Goal: Information Seeking & Learning: Learn about a topic

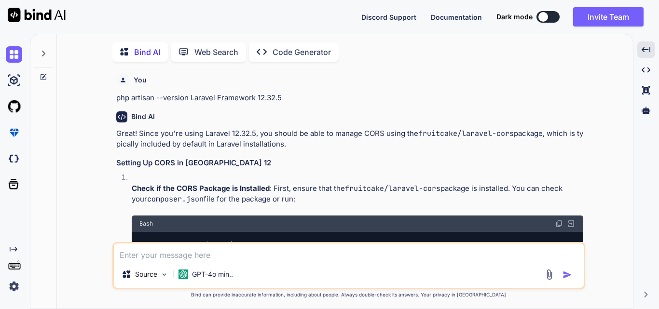
scroll to position [4149, 0]
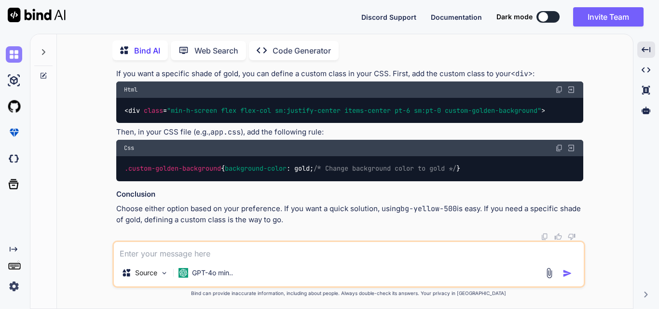
click at [14, 52] on img at bounding box center [14, 54] width 16 height 16
click at [295, 252] on textarea at bounding box center [349, 250] width 470 height 17
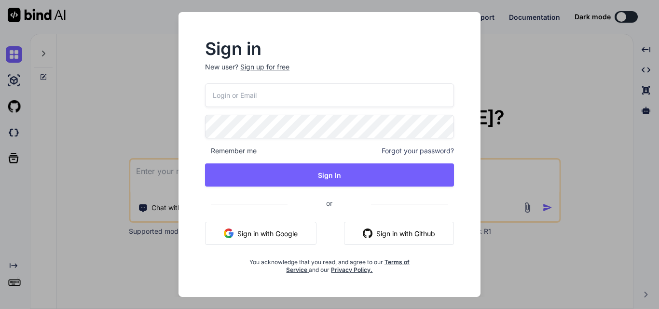
type textarea "x"
type input "[EMAIL_ADDRESS][DOMAIN_NAME]"
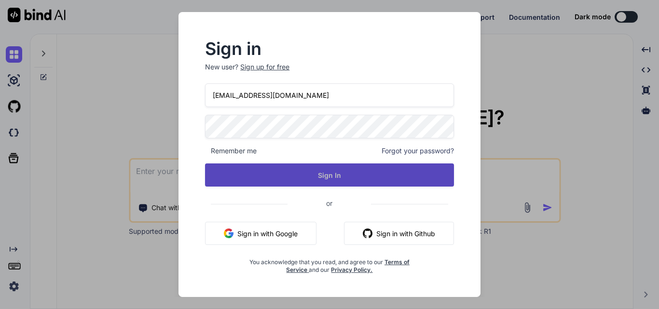
click at [325, 169] on button "Sign In" at bounding box center [329, 175] width 249 height 23
click at [334, 174] on button "Sign In" at bounding box center [329, 175] width 249 height 23
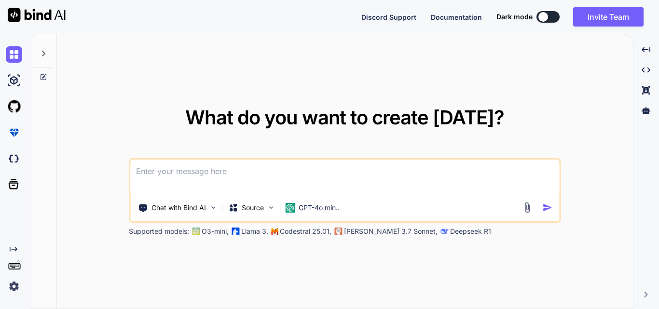
click at [452, 174] on textarea at bounding box center [344, 178] width 429 height 36
click at [245, 170] on textarea "how to manage" at bounding box center [344, 178] width 429 height 36
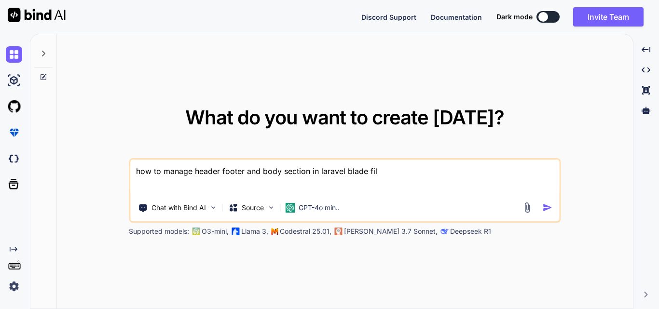
type textarea "how to manage header footer and body section in laravel blade file"
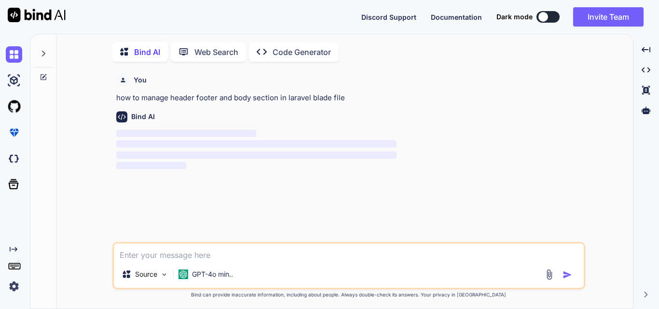
scroll to position [4, 0]
click at [296, 98] on p "how to manage header footer and body section in laravel blade file" at bounding box center [349, 96] width 467 height 11
click at [315, 94] on p "how to manage header footer and body section in laravel blade file" at bounding box center [349, 96] width 467 height 11
drag, startPoint x: 310, startPoint y: 95, endPoint x: 293, endPoint y: 100, distance: 17.6
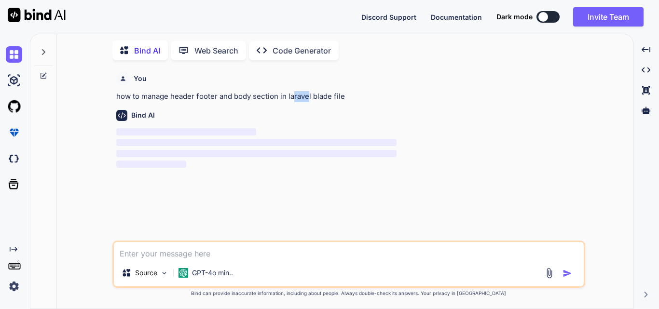
click at [293, 100] on p "how to manage header footer and body section in laravel blade file" at bounding box center [349, 96] width 467 height 11
click at [297, 99] on p "how to manage header footer and body section in laravel blade file" at bounding box center [349, 96] width 467 height 11
click at [312, 98] on p "how to manage header footer and body section in laravel blade file" at bounding box center [349, 96] width 467 height 11
drag, startPoint x: 311, startPoint y: 95, endPoint x: 289, endPoint y: 101, distance: 23.1
click at [289, 101] on p "how to manage header footer and body section in laravel blade file" at bounding box center [349, 96] width 467 height 11
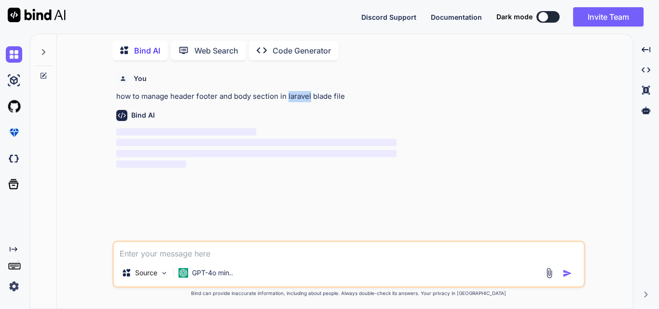
click at [289, 101] on p "how to manage header footer and body section in laravel blade file" at bounding box center [349, 96] width 467 height 11
click at [283, 128] on p "‌" at bounding box center [349, 132] width 467 height 11
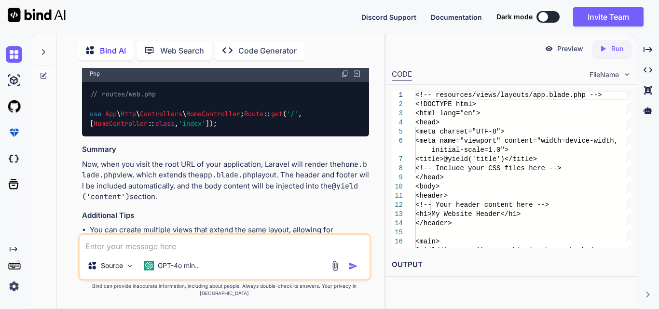
scroll to position [855, 0]
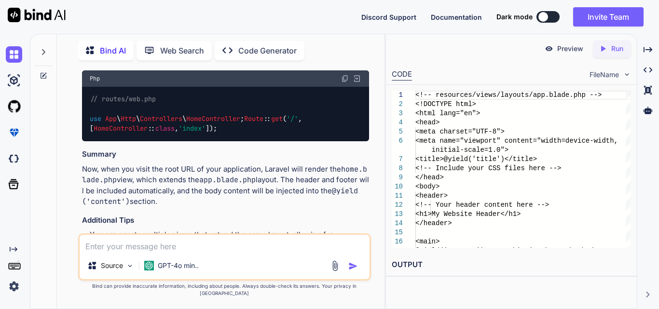
click at [206, 133] on span "'index'" at bounding box center [192, 129] width 27 height 9
click at [281, 134] on code "// routes/web.php use App \ Http \ Controllers \ HomeController ; Route :: get …" at bounding box center [198, 114] width 216 height 40
drag, startPoint x: 313, startPoint y: 211, endPoint x: 158, endPoint y: 213, distance: 155.0
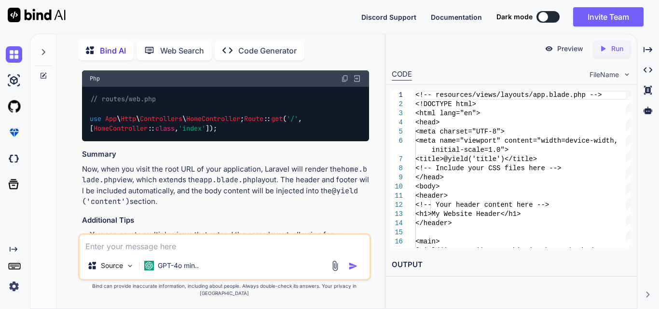
click at [298, 142] on div "// routes/web.php use App \ Http \ Controllers \ HomeController ; Route :: get …" at bounding box center [225, 114] width 287 height 55
click at [146, 142] on div "// routes/web.php use App \ Http \ Controllers \ HomeController ; Route :: get …" at bounding box center [225, 114] width 287 height 55
drag, startPoint x: 158, startPoint y: 207, endPoint x: 270, endPoint y: 208, distance: 112.5
click at [270, 134] on code "// routes/web.php use App \ Http \ Controllers \ HomeController ; Route :: get …" at bounding box center [198, 114] width 216 height 40
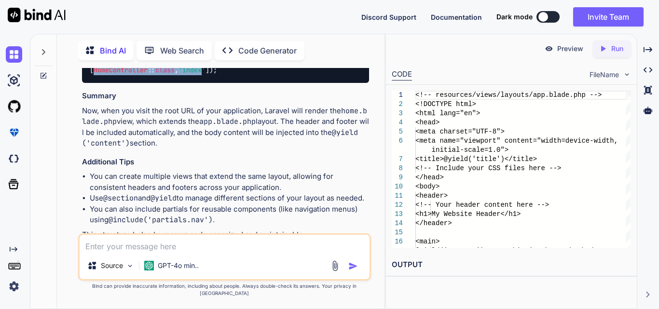
scroll to position [952, 0]
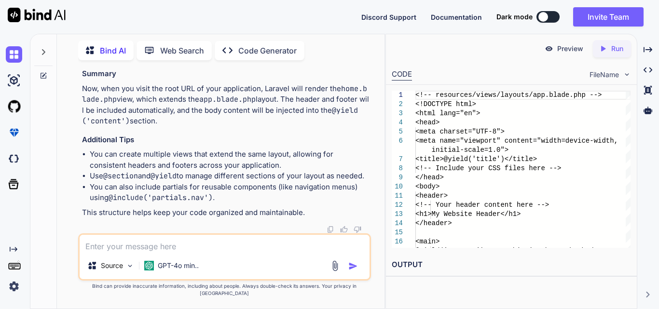
click at [271, 127] on p "Now, when you visit the root URL of your application, Laravel will render the h…" at bounding box center [225, 105] width 287 height 43
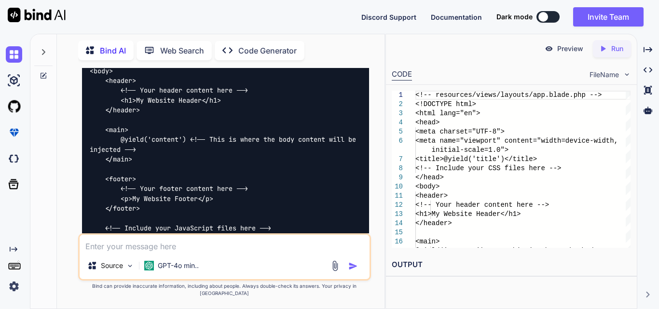
scroll to position [246, 0]
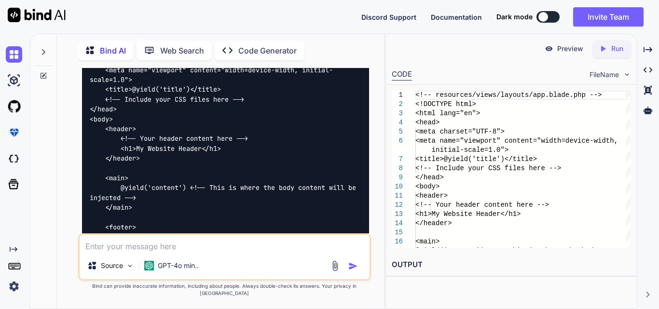
click at [245, 139] on code "<!-- resources/views/layouts/app.blade.php --> <!DOCTYPE html> <html lang="en">…" at bounding box center [225, 159] width 270 height 286
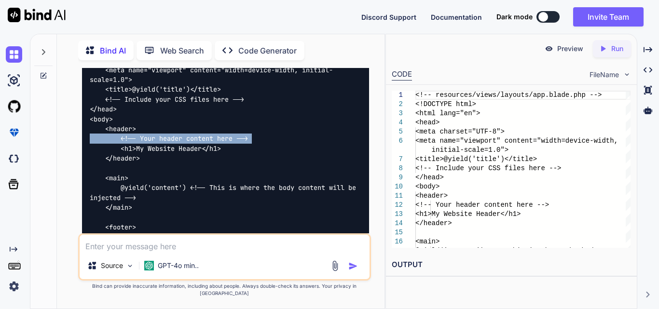
click at [245, 139] on code "<!-- resources/views/layouts/app.blade.php --> <!DOCTYPE html> <html lang="en">…" at bounding box center [225, 159] width 270 height 286
click at [255, 139] on div "<!-- resources/views/layouts/app.blade.php --> <!DOCTYPE html> <html lang="en">…" at bounding box center [225, 158] width 287 height 301
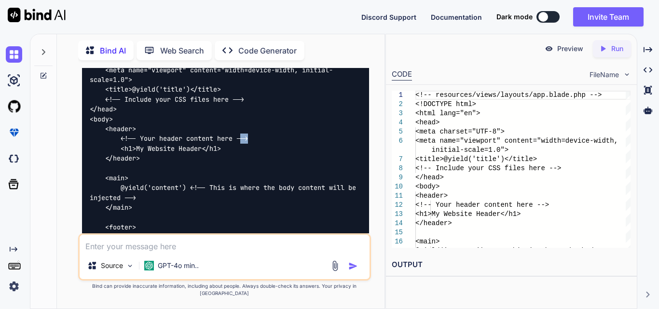
drag, startPoint x: 250, startPoint y: 139, endPoint x: 242, endPoint y: 142, distance: 9.1
click at [242, 142] on div "<!-- resources/views/layouts/app.blade.php --> <!DOCTYPE html> <html lang="en">…" at bounding box center [225, 158] width 287 height 301
click at [242, 142] on code "<!-- resources/views/layouts/app.blade.php --> <!DOCTYPE html> <html lang="en">…" at bounding box center [225, 159] width 270 height 286
drag, startPoint x: 238, startPoint y: 137, endPoint x: 271, endPoint y: 138, distance: 33.3
click at [271, 138] on div "<!-- resources/views/layouts/app.blade.php --> <!DOCTYPE html> <html lang="en">…" at bounding box center [225, 158] width 287 height 301
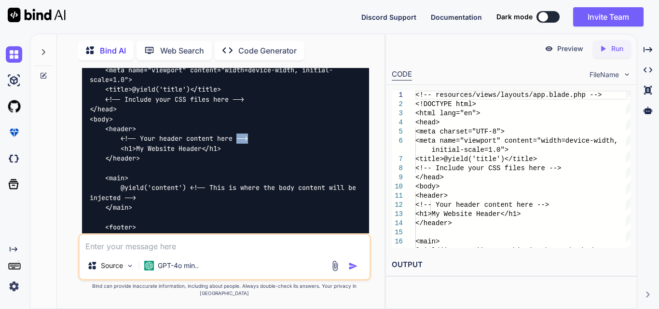
click at [271, 138] on div "<!-- resources/views/layouts/app.blade.php --> <!DOCTYPE html> <html lang="en">…" at bounding box center [225, 158] width 287 height 301
drag, startPoint x: 104, startPoint y: 89, endPoint x: 239, endPoint y: 90, distance: 135.7
click at [239, 90] on div "<!-- resources/views/layouts/app.blade.php --> <!DOCTYPE html> <html lang="en">…" at bounding box center [225, 158] width 287 height 301
copy code "<title>@yield('title')</title>"
click at [263, 140] on div "<!-- resources/views/layouts/app.blade.php --> <!DOCTYPE html> <html lang="en">…" at bounding box center [225, 158] width 287 height 301
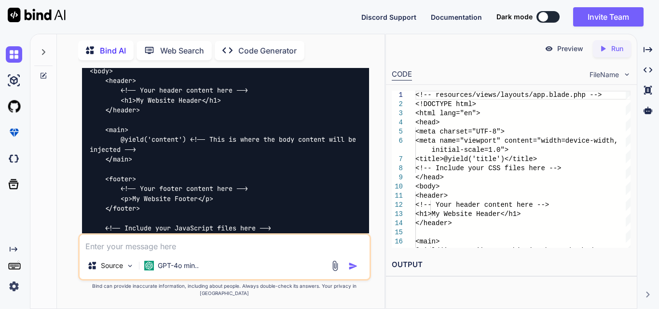
scroll to position [343, 0]
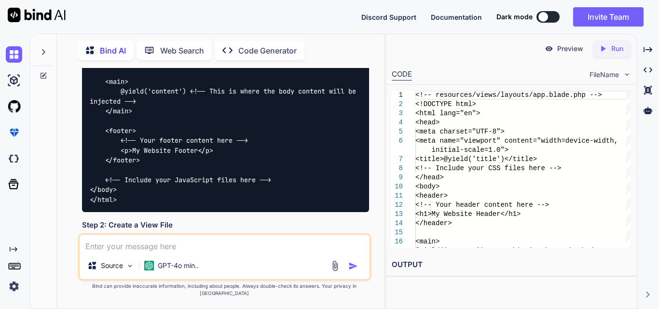
click at [143, 99] on div "<!-- resources/views/layouts/app.blade.php --> <!DOCTYPE html> <html lang="en">…" at bounding box center [225, 62] width 287 height 301
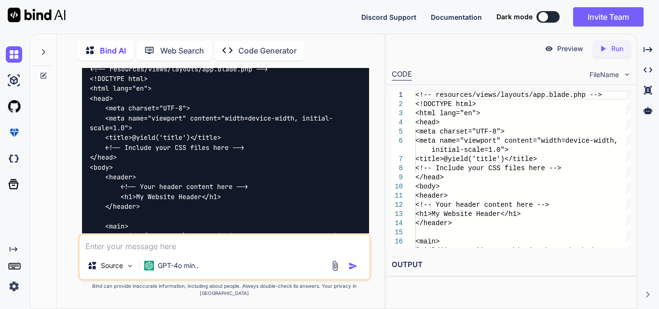
scroll to position [246, 0]
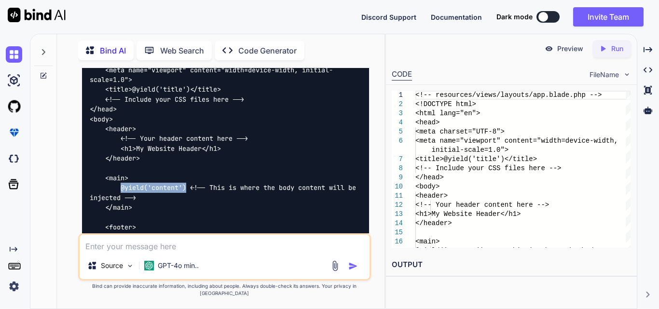
drag, startPoint x: 120, startPoint y: 188, endPoint x: 189, endPoint y: 187, distance: 69.0
click at [189, 187] on code "<!-- resources/views/layouts/app.blade.php --> <!DOCTYPE html> <html lang="en">…" at bounding box center [225, 159] width 270 height 286
copy code "@yield('content')"
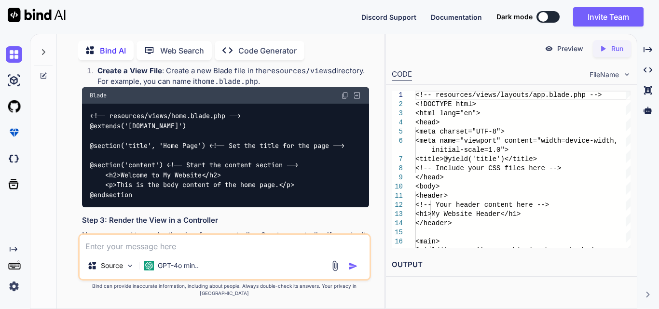
click at [206, 124] on div "<!-- resources/views/home.blade.php --> @extends('[DOMAIN_NAME]') @section('tit…" at bounding box center [225, 156] width 287 height 104
click at [89, 124] on div "<!-- resources/views/home.blade.php --> @extends('[DOMAIN_NAME]') @section('tit…" at bounding box center [225, 156] width 287 height 104
drag, startPoint x: 183, startPoint y: 123, endPoint x: 88, endPoint y: 123, distance: 95.1
click at [88, 123] on div "<!-- resources/views/home.blade.php --> @extends('[DOMAIN_NAME]') @section('tit…" at bounding box center [225, 156] width 287 height 104
copy code "@extends('[DOMAIN_NAME]')"
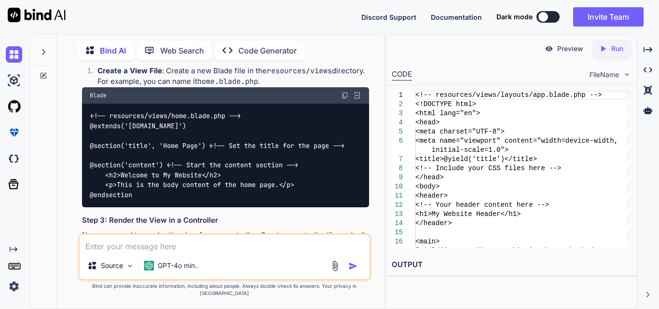
click at [176, 150] on code "<!-- resources/views/home.blade.php --> @extends('[DOMAIN_NAME]') @section('tit…" at bounding box center [217, 155] width 255 height 89
drag, startPoint x: 88, startPoint y: 145, endPoint x: 207, endPoint y: 147, distance: 118.8
click at [207, 147] on div "<!-- resources/views/home.blade.php --> @extends('[DOMAIN_NAME]') @section('tit…" at bounding box center [225, 156] width 287 height 104
copy code "@section('title', 'Home Page')"
click at [146, 163] on code "<!-- resources/views/home.blade.php --> @extends('[DOMAIN_NAME]') @section('tit…" at bounding box center [217, 155] width 255 height 89
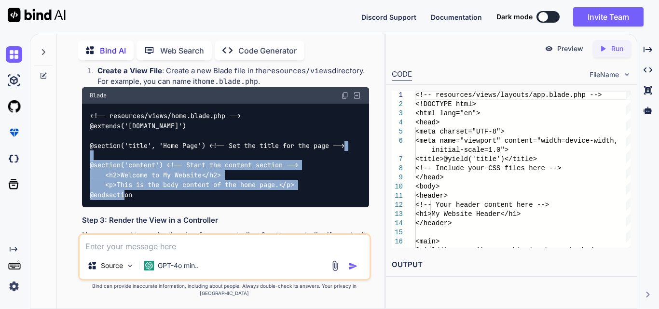
drag, startPoint x: 87, startPoint y: 165, endPoint x: 142, endPoint y: 199, distance: 65.2
click at [142, 199] on div "<!-- resources/views/home.blade.php --> @extends('[DOMAIN_NAME]') @section('tit…" at bounding box center [225, 156] width 287 height 104
copy code "@section('content') <!-- Start the content section --> <h2>Welcome to My Websit…"
click at [174, 193] on div "<!-- resources/views/home.blade.php --> @extends('[DOMAIN_NAME]') @section('tit…" at bounding box center [225, 156] width 287 height 104
